Goal: Information Seeking & Learning: Learn about a topic

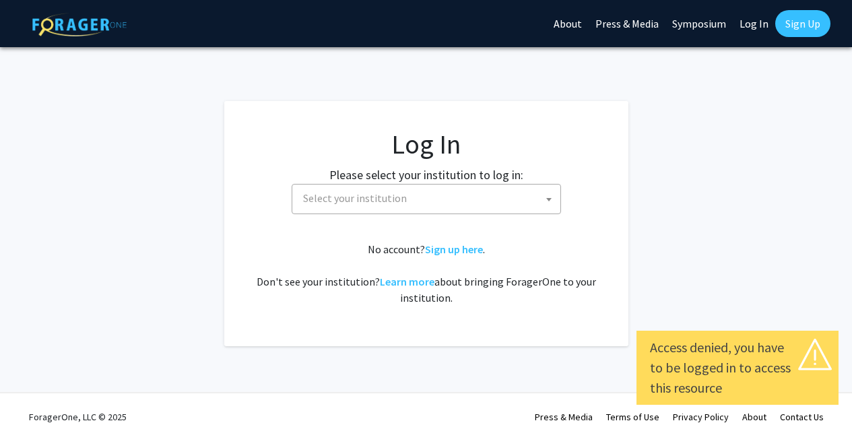
select select
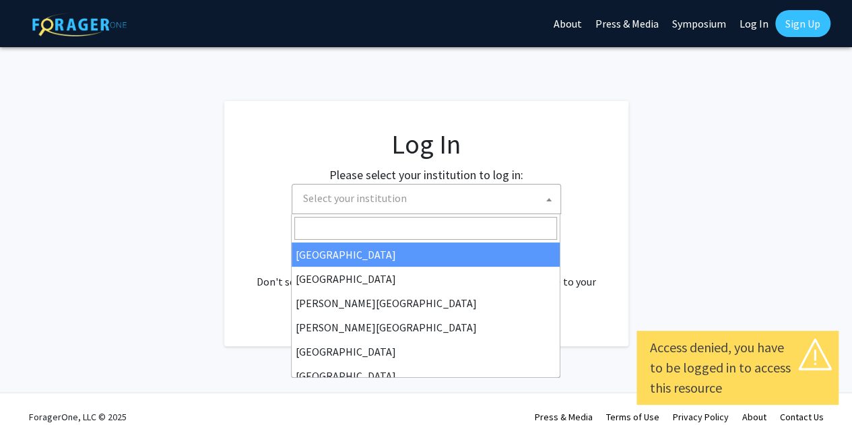
click at [396, 208] on span "Select your institution" at bounding box center [429, 199] width 263 height 28
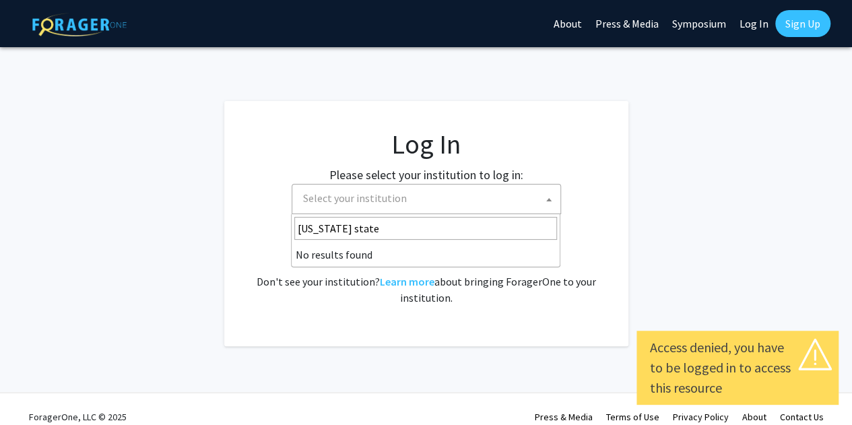
click at [364, 224] on input "[US_STATE] state" at bounding box center [425, 228] width 263 height 23
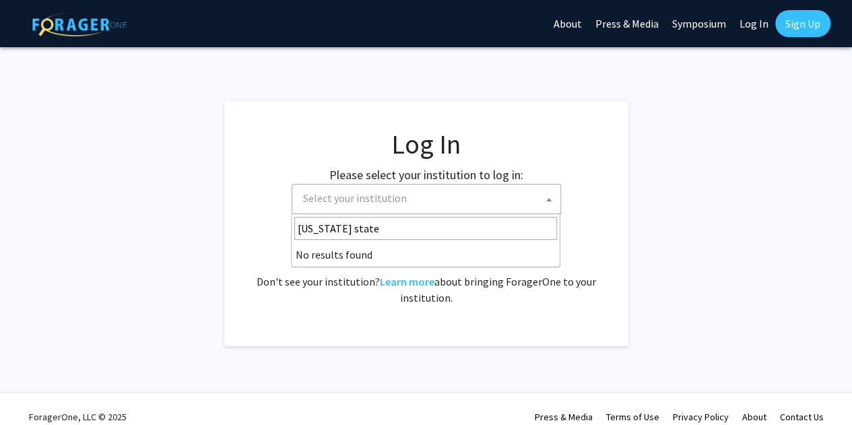
type input "[US_STATE] state"
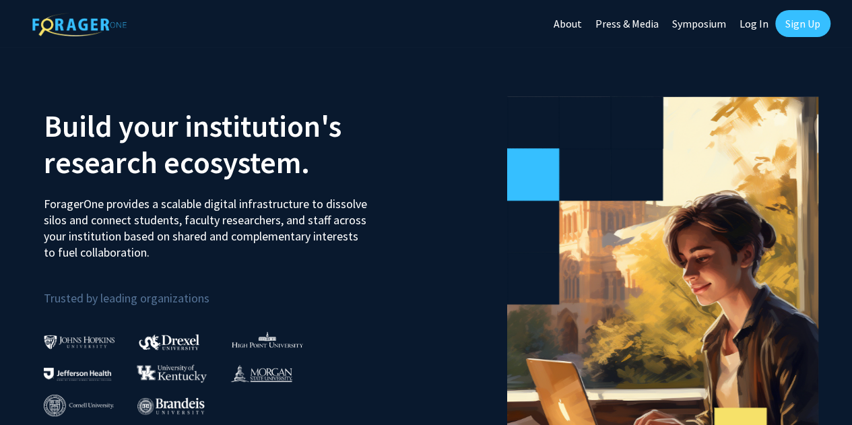
click at [648, 21] on link "Press & Media" at bounding box center [627, 23] width 77 height 47
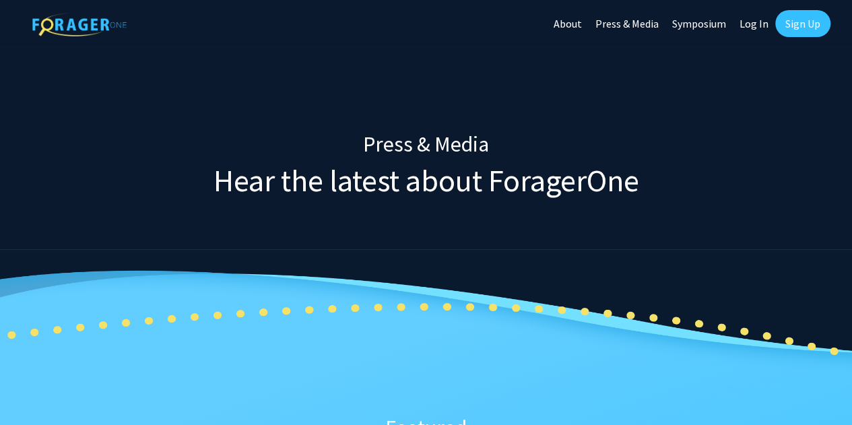
click at [704, 29] on link "Symposium" at bounding box center [699, 23] width 67 height 47
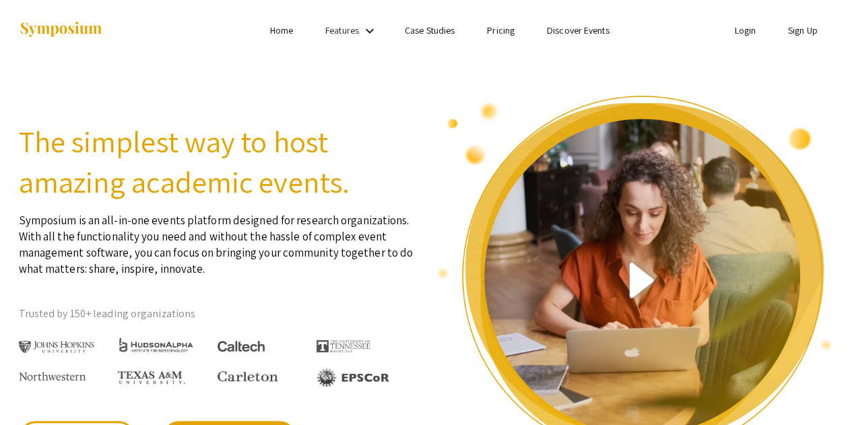
click at [354, 29] on link "Features" at bounding box center [342, 30] width 34 height 12
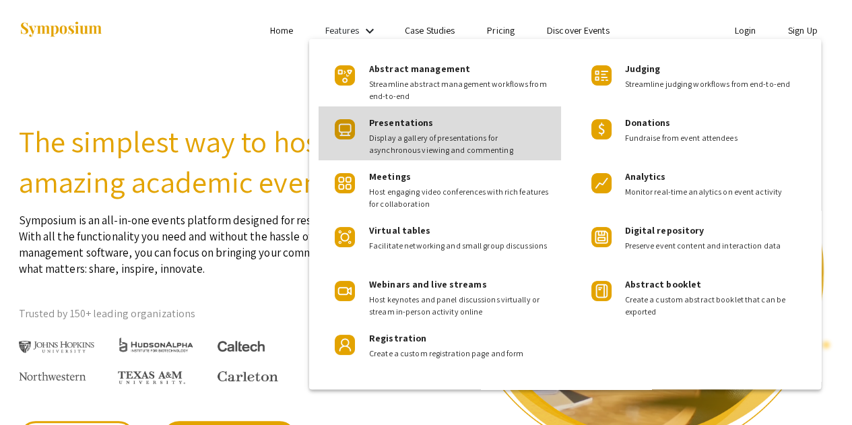
click at [415, 144] on span "Display a gallery of presentations for asynchronous viewing and commenting" at bounding box center [459, 144] width 181 height 24
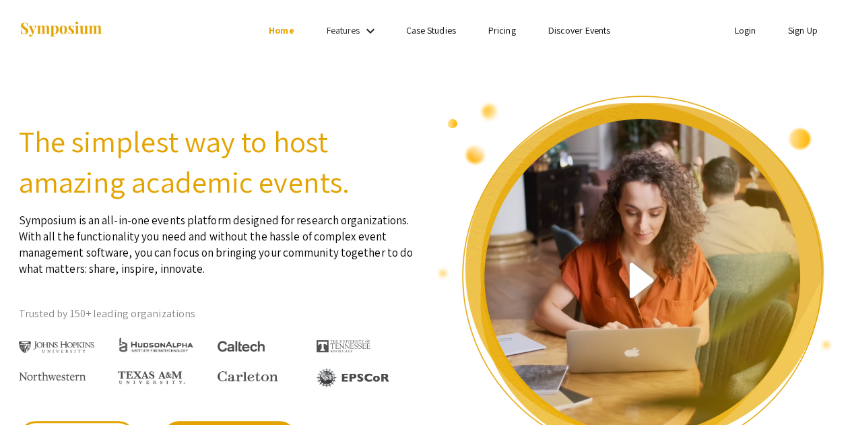
click at [354, 34] on link "Features" at bounding box center [344, 30] width 34 height 12
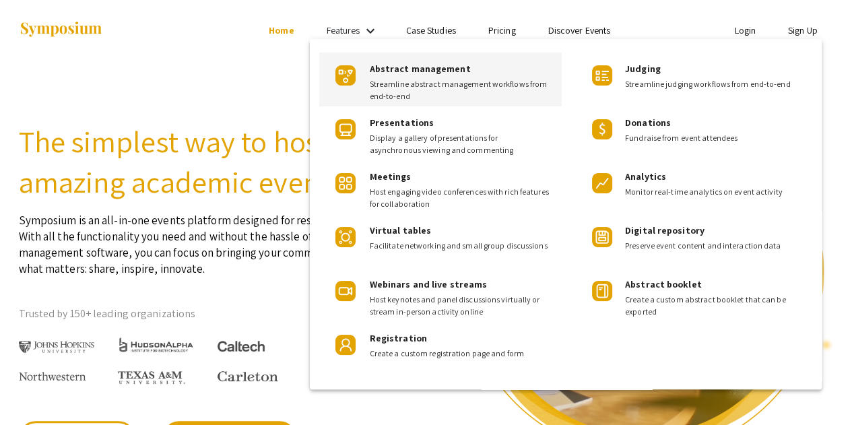
click at [393, 94] on span "Streamline abstract management workflows from end-to-end" at bounding box center [460, 90] width 181 height 24
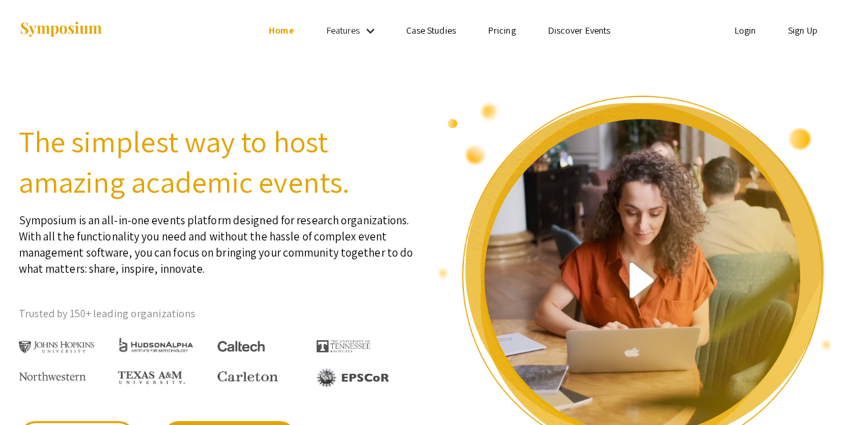
scroll to position [547, 0]
